Goal: Book appointment/travel/reservation

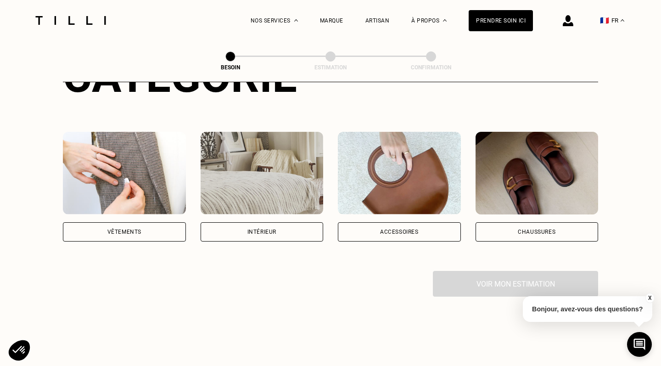
scroll to position [141, 0]
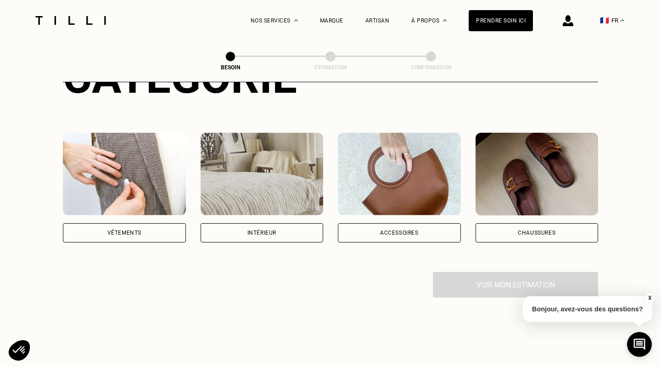
click at [135, 230] on div "Vêtements" at bounding box center [124, 233] width 34 height 6
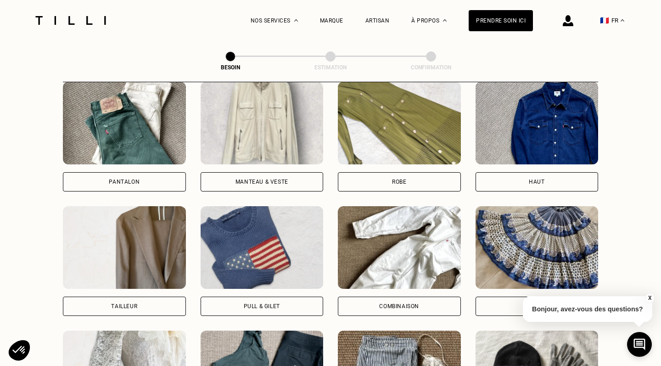
scroll to position [453, 0]
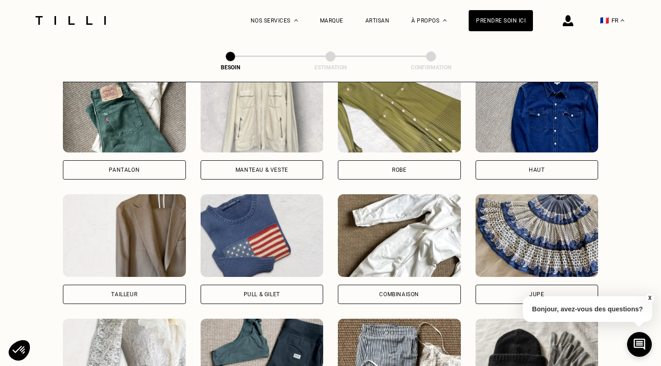
click at [269, 285] on div "Pull & gilet" at bounding box center [262, 294] width 123 height 19
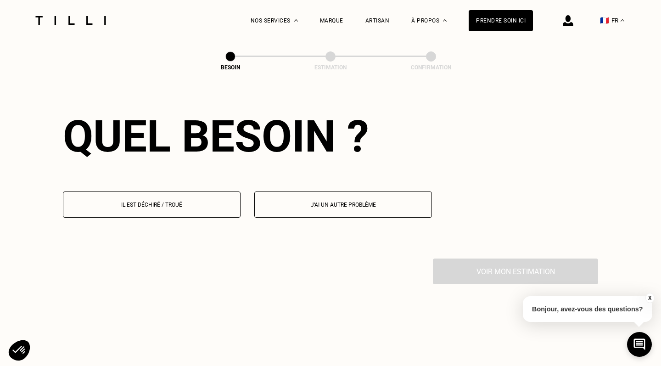
scroll to position [830, 0]
click at [199, 204] on button "Il est déchiré / troué" at bounding box center [152, 204] width 178 height 26
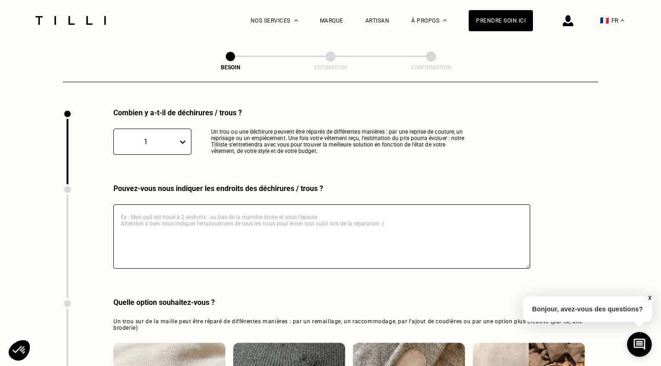
scroll to position [983, 0]
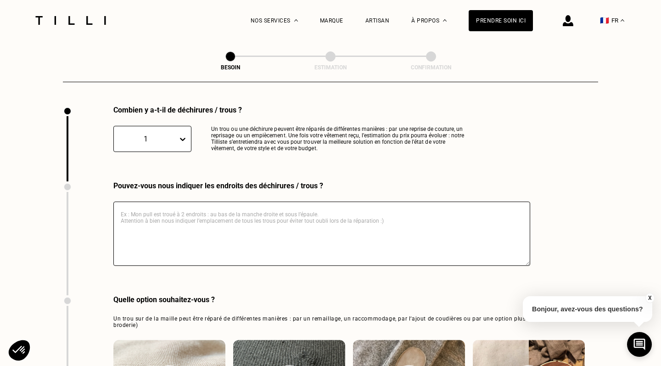
click at [179, 203] on textarea at bounding box center [321, 234] width 417 height 64
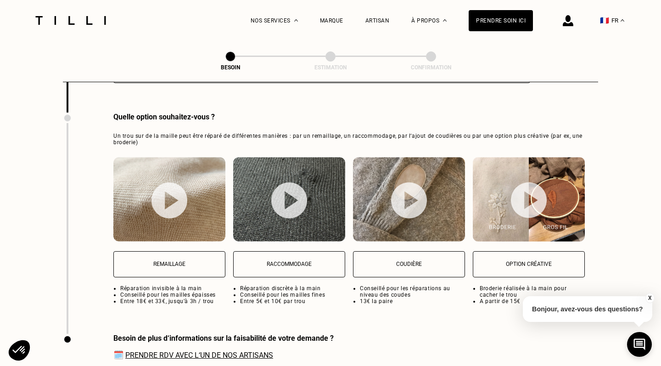
scroll to position [1166, 0]
type textarea "mon pull est troué juste dessous de la cerise, au niveau de ventre."
click at [171, 192] on img at bounding box center [170, 200] width 36 height 36
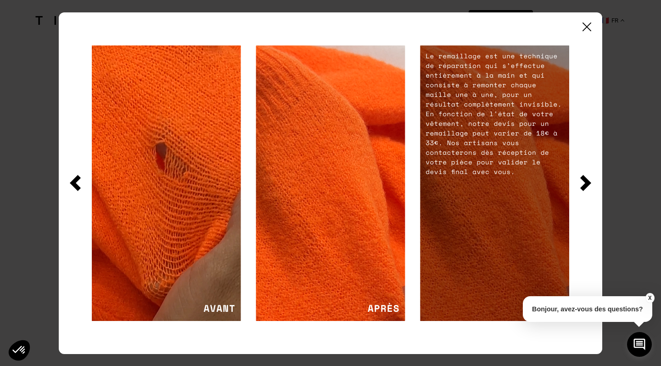
scroll to position [1385, 0]
click at [585, 26] on img at bounding box center [587, 27] width 9 height 9
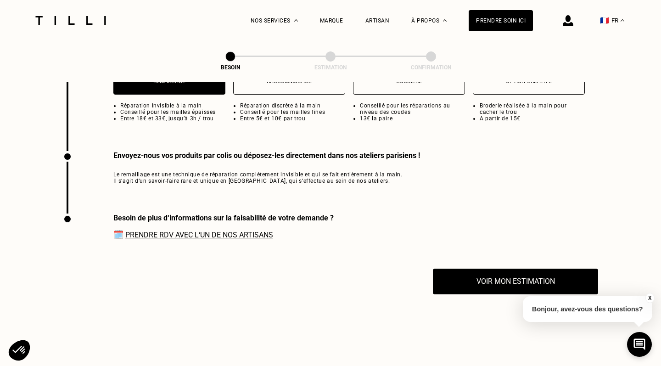
scroll to position [1380, 0]
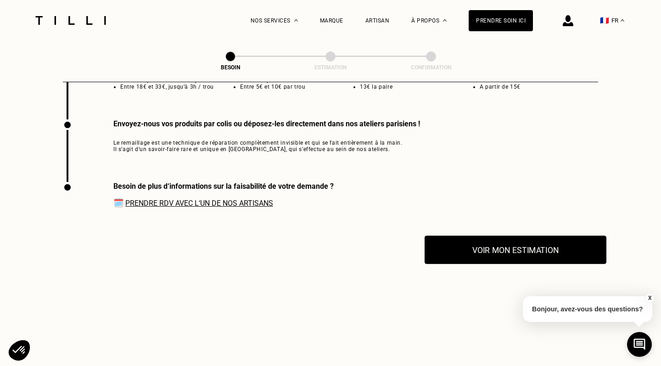
click at [473, 252] on button "Voir mon estimation" at bounding box center [516, 250] width 182 height 28
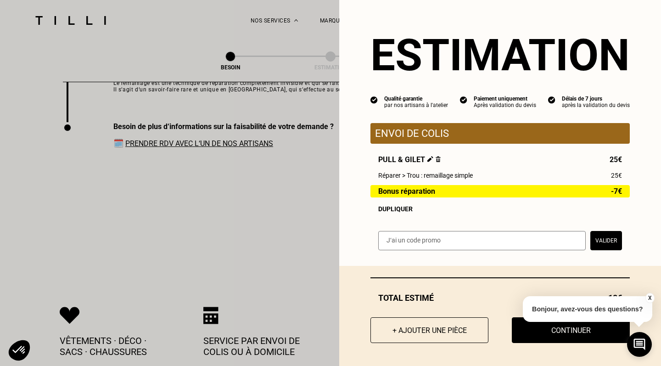
scroll to position [1441, 0]
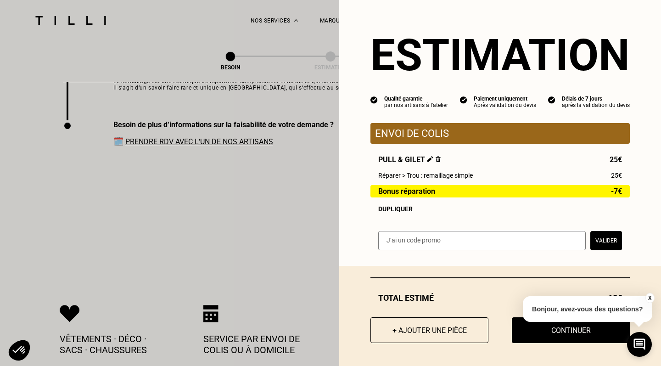
click at [649, 299] on button "X" at bounding box center [649, 298] width 9 height 10
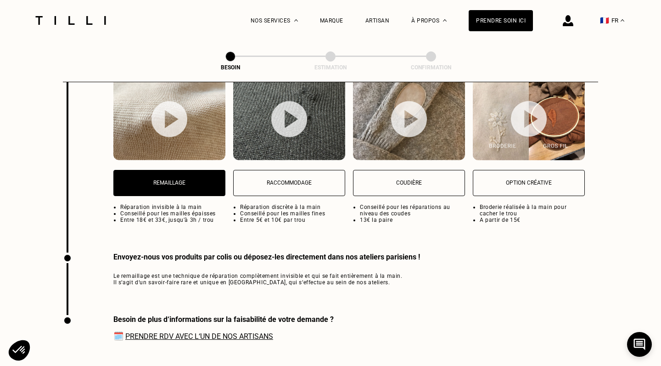
scroll to position [1348, 0]
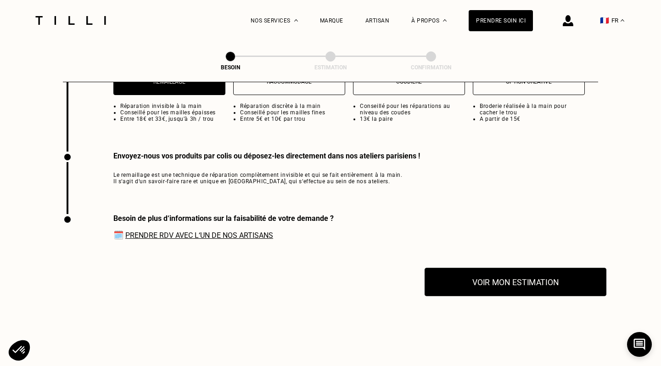
click at [499, 271] on button "Voir mon estimation" at bounding box center [516, 282] width 182 height 28
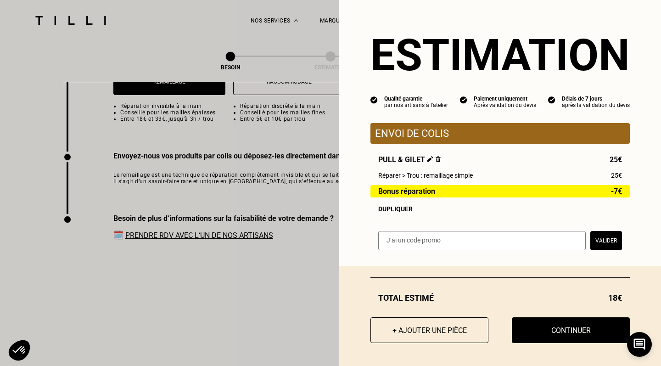
scroll to position [1357, 0]
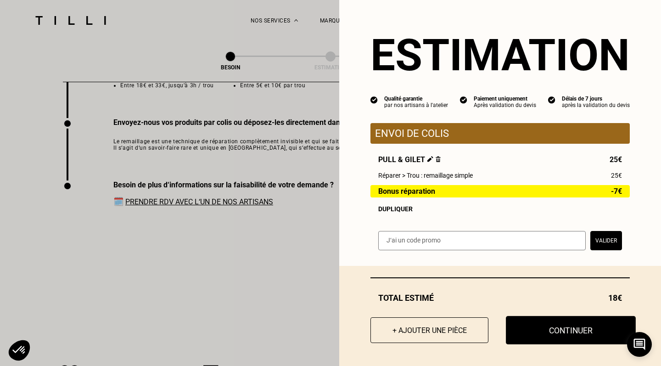
click at [546, 326] on button "Continuer" at bounding box center [571, 330] width 130 height 28
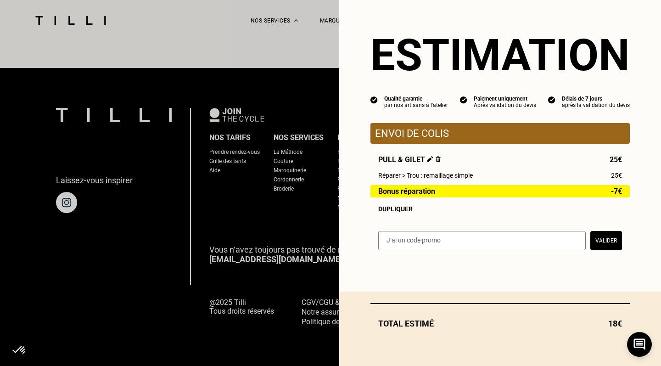
scroll to position [563, 0]
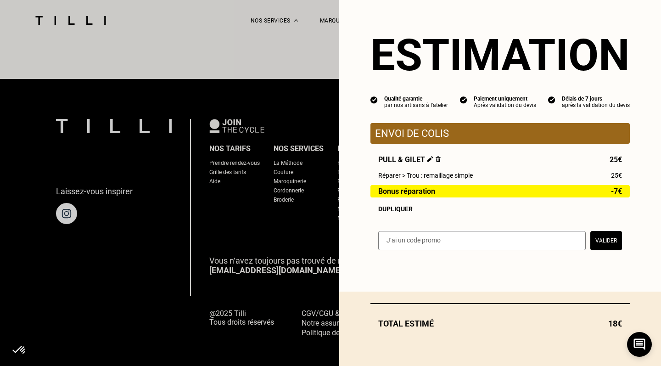
select select "FR"
